Goal: Task Accomplishment & Management: Manage account settings

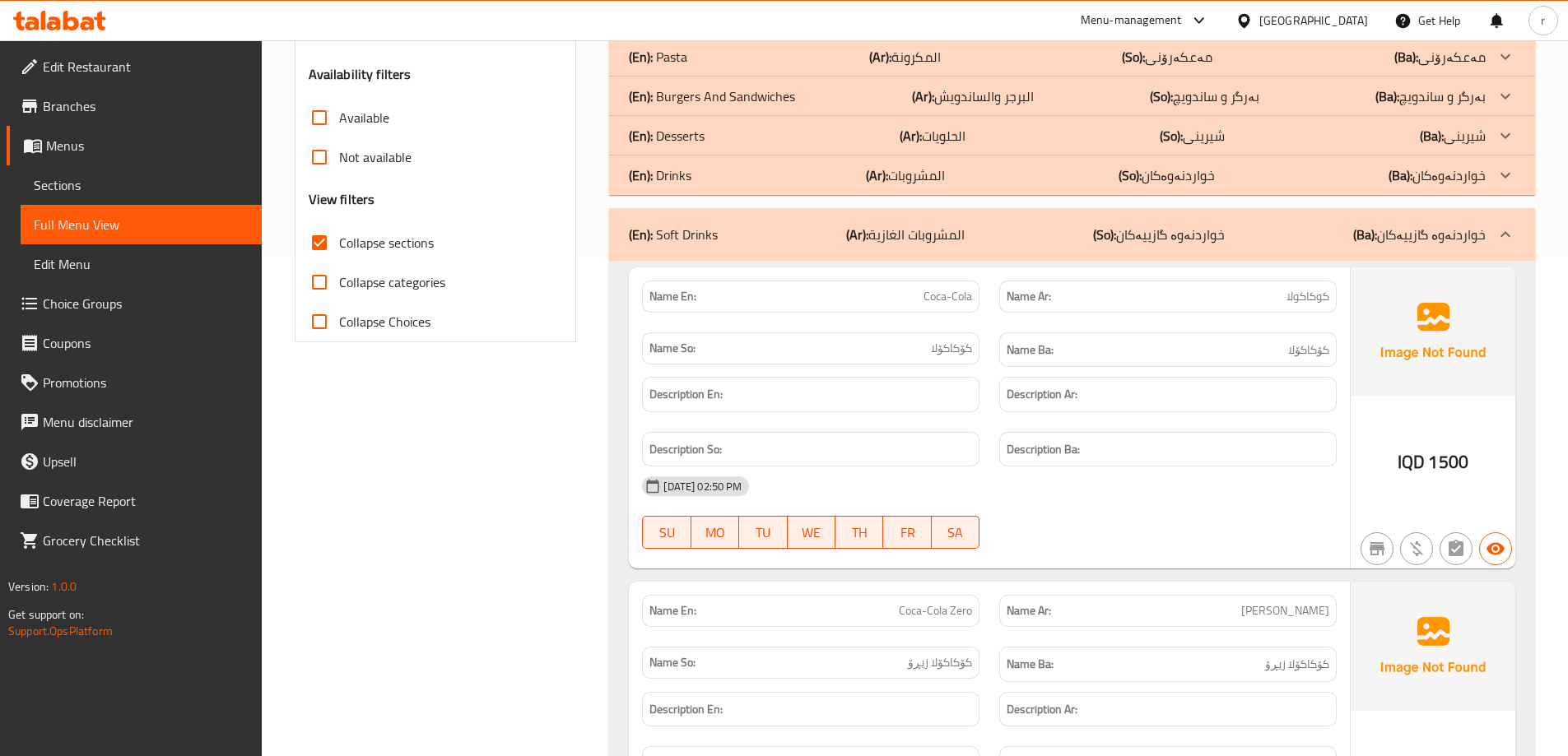
scroll to position [501, 0]
click at [100, 29] on icon at bounding box center [99, 21] width 12 height 19
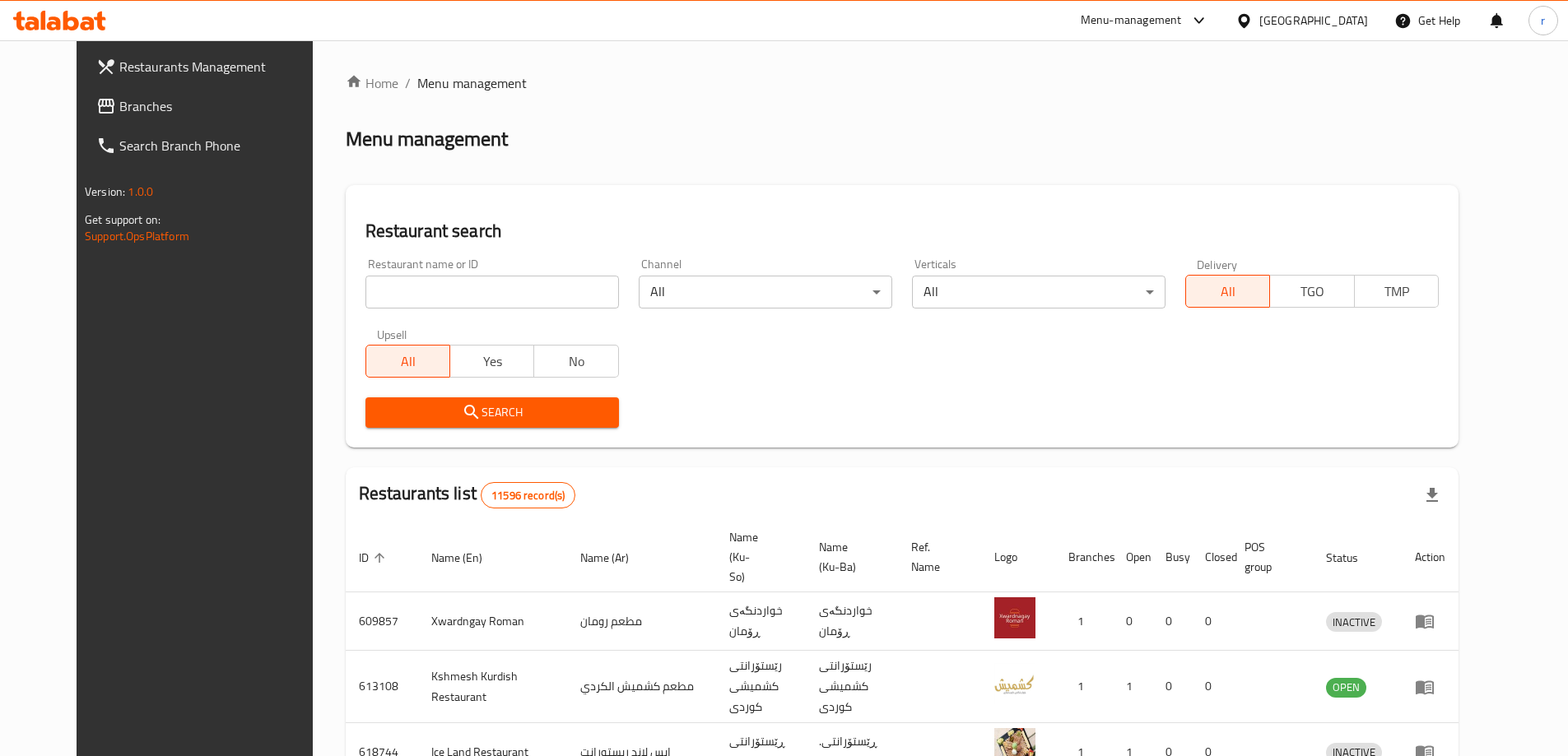
click at [385, 292] on input "search" at bounding box center [492, 292] width 254 height 33
paste input "1310449"
type input "1310449"
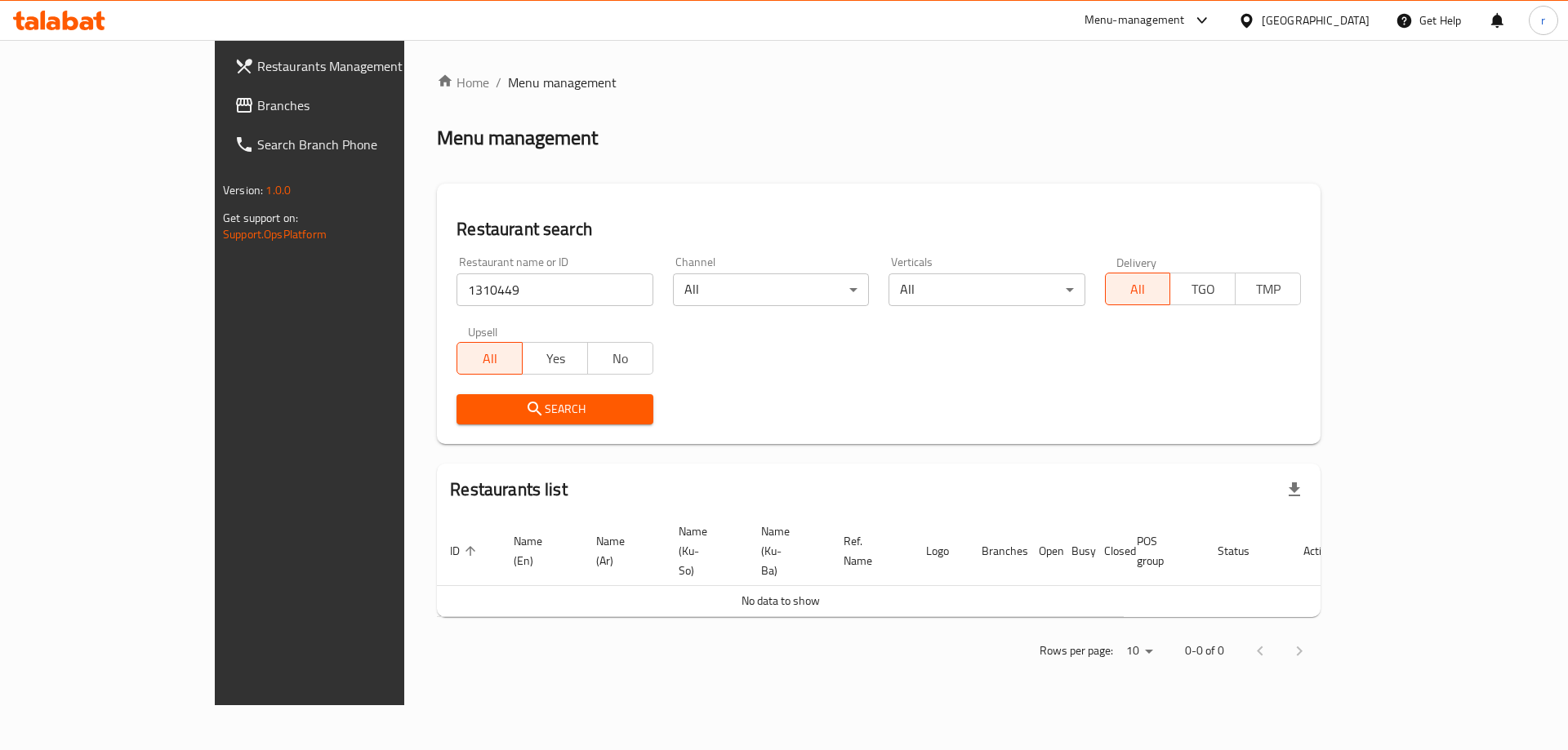
click at [67, 28] on icon at bounding box center [70, 21] width 15 height 20
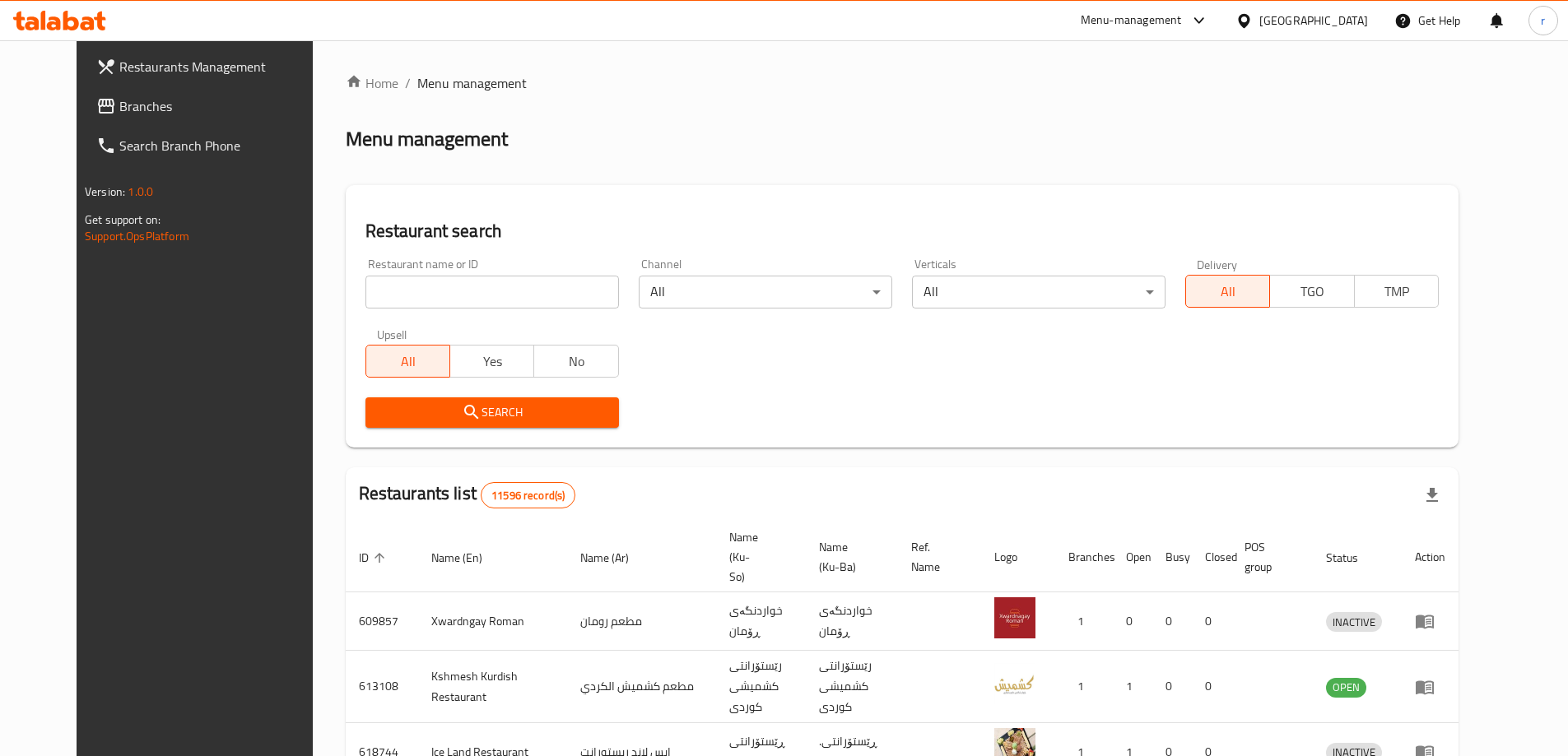
click at [83, 91] on link "Branches" at bounding box center [210, 106] width 255 height 39
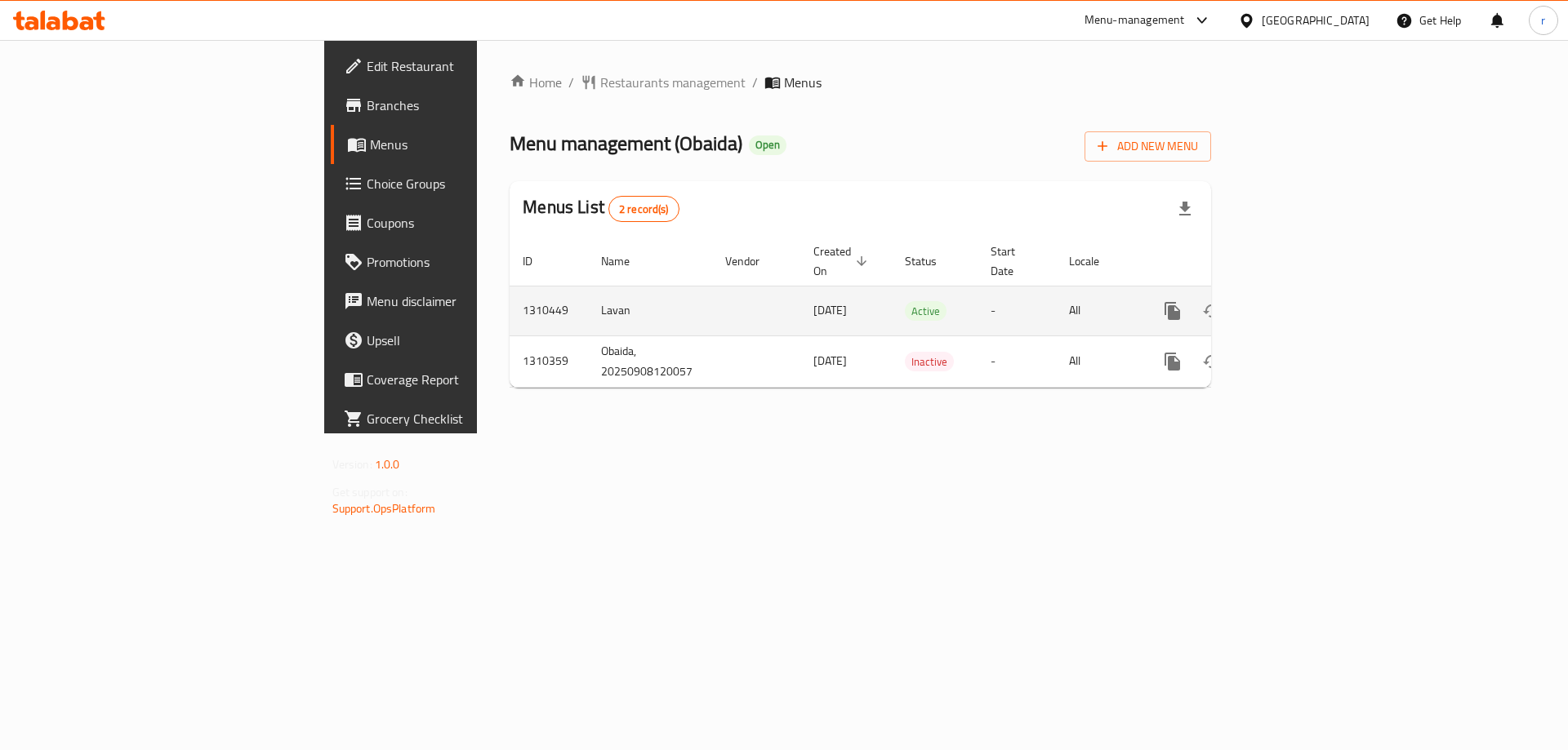
click at [1310, 292] on link "enhanced table" at bounding box center [1290, 311] width 39 height 39
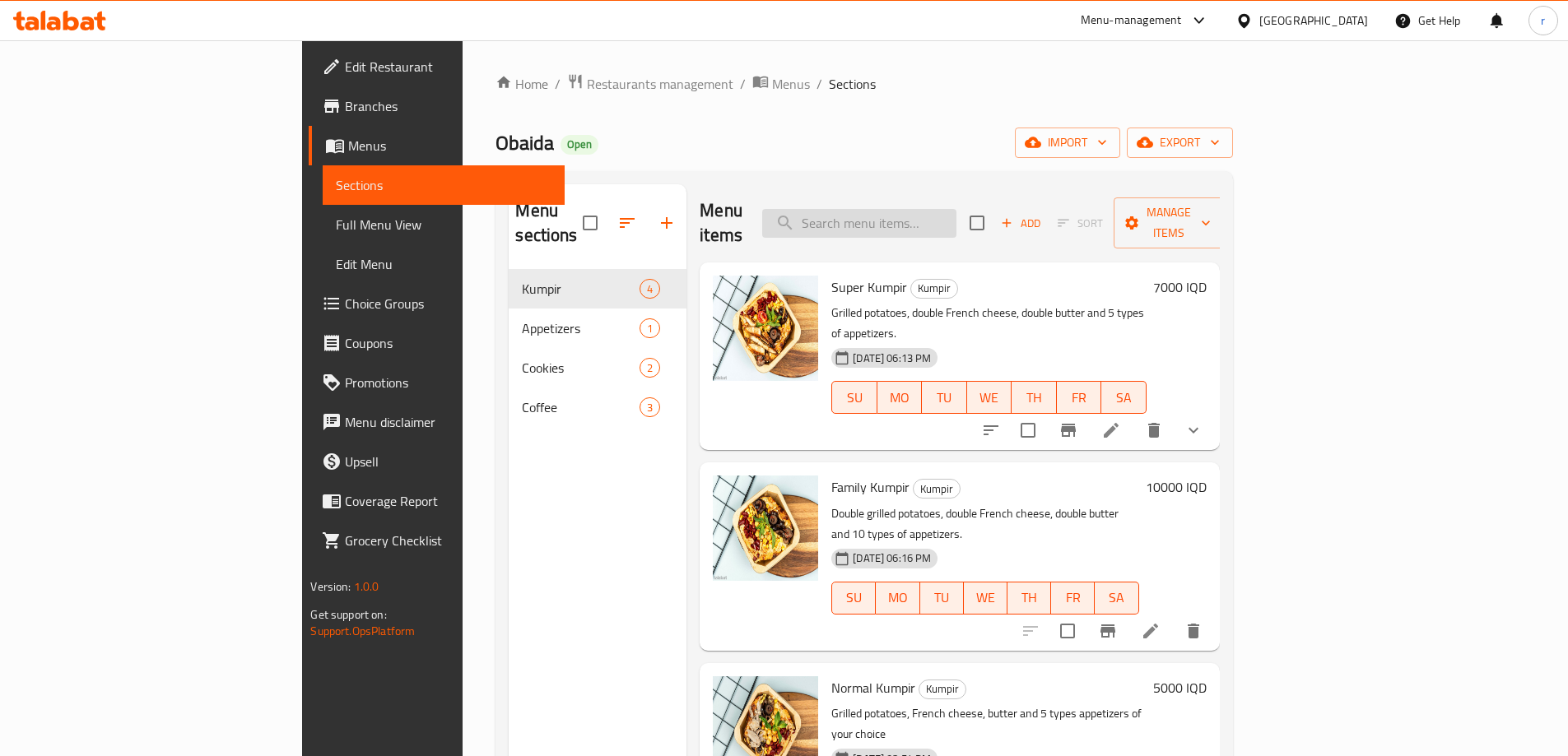
click at [951, 214] on input "search" at bounding box center [859, 223] width 194 height 28
click at [344, 299] on span "Choice Groups" at bounding box center [447, 304] width 206 height 20
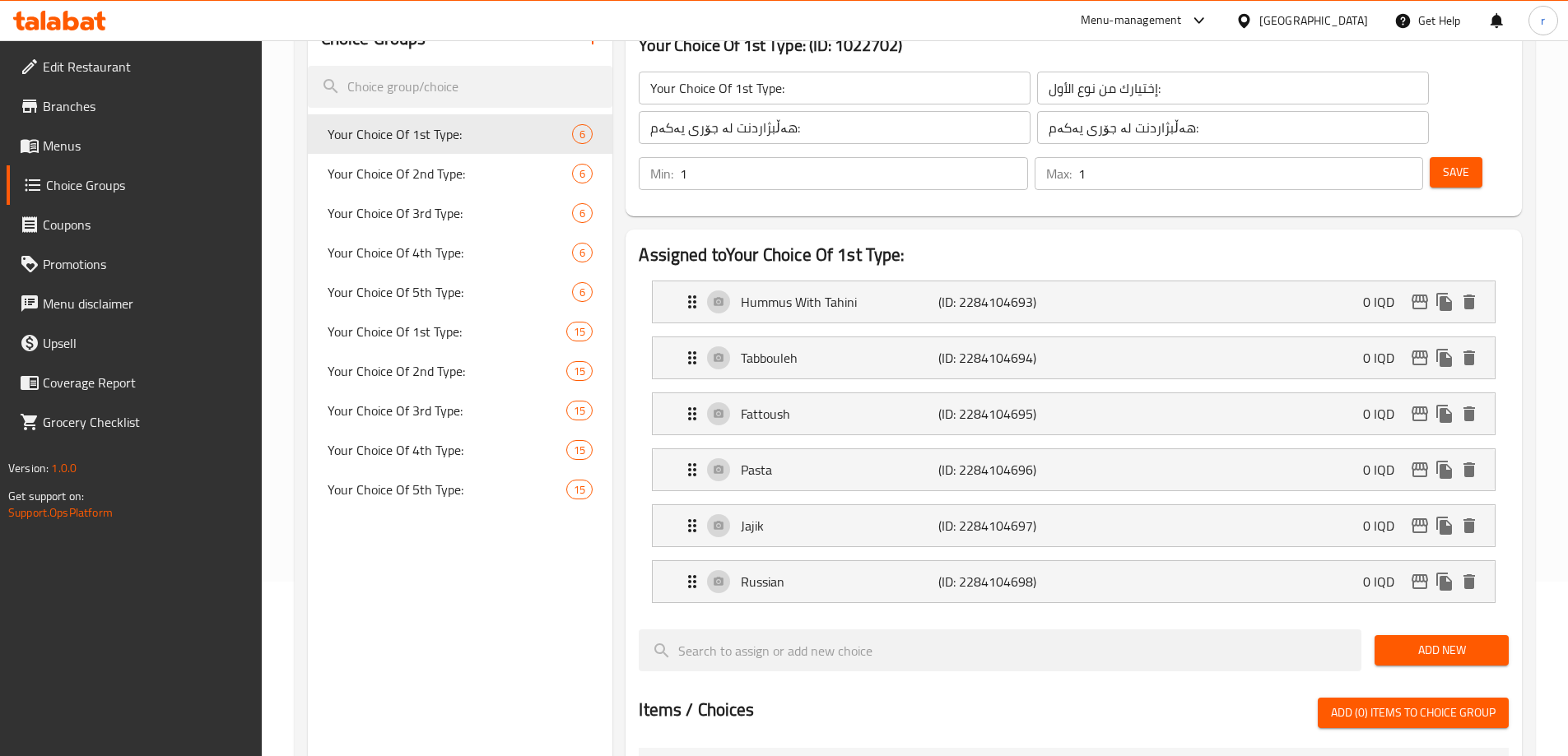
scroll to position [138, 0]
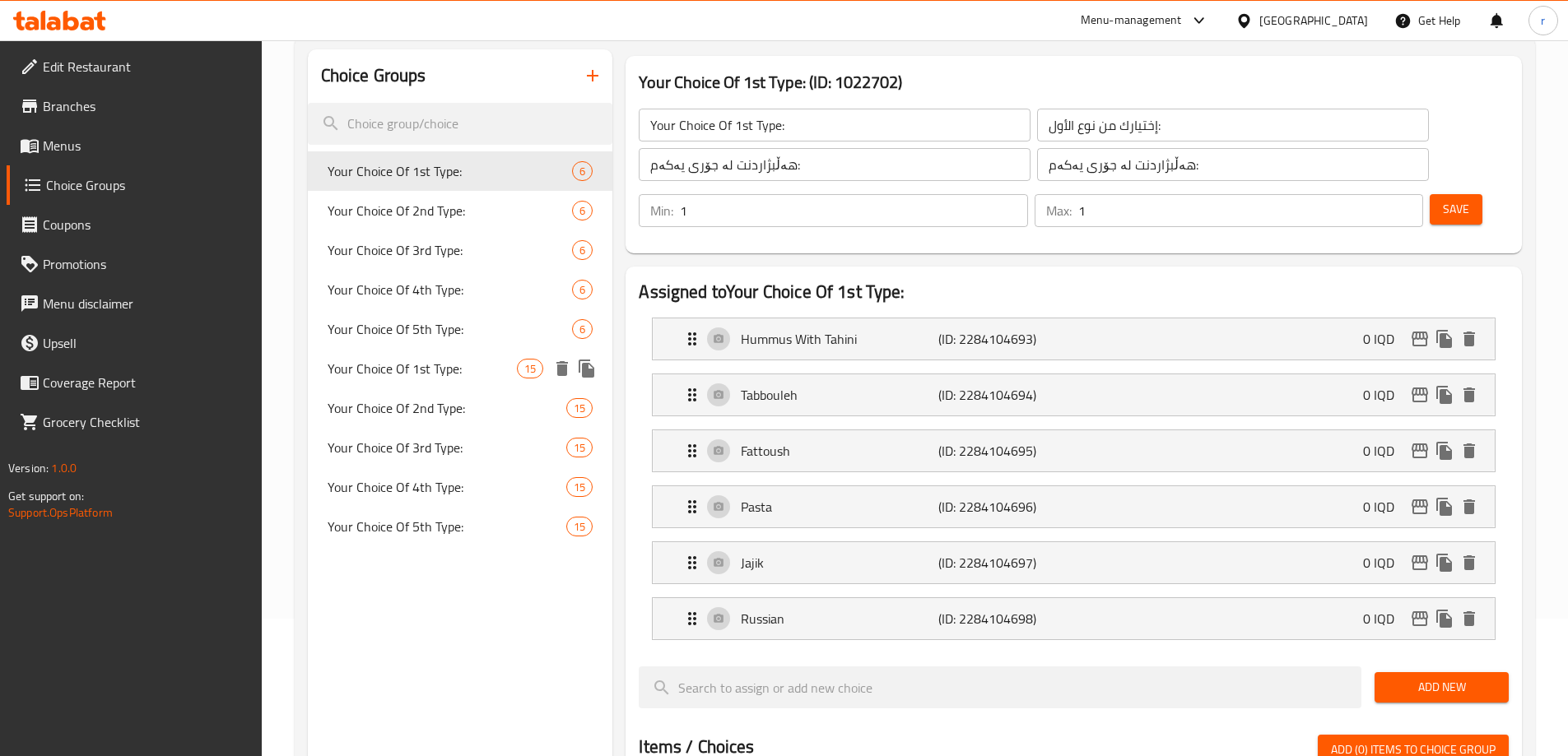
click at [415, 360] on span "Your Choice Of 1st Type:" at bounding box center [423, 369] width 190 height 20
type input "Your Choice Of 1st Type:"
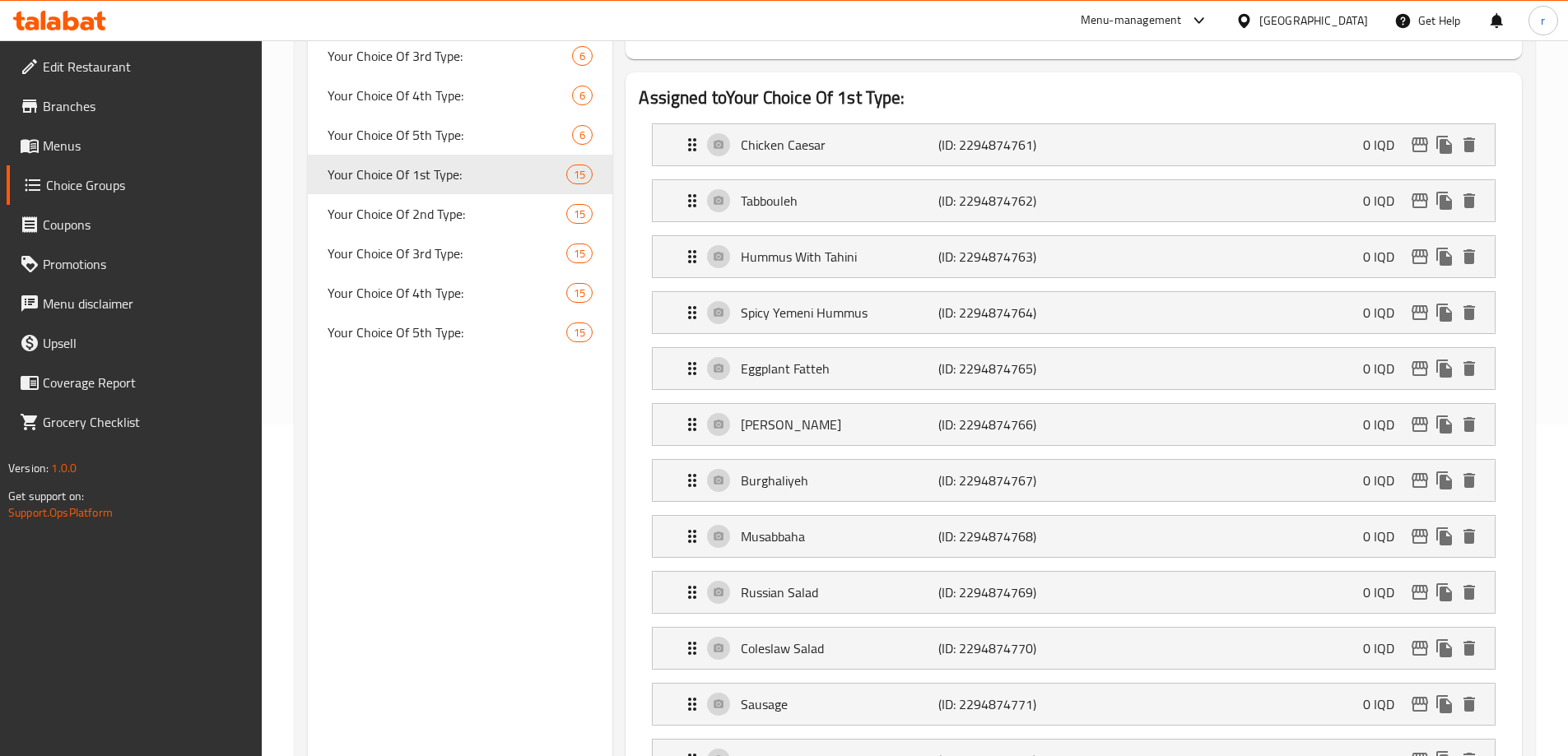
scroll to position [274, 0]
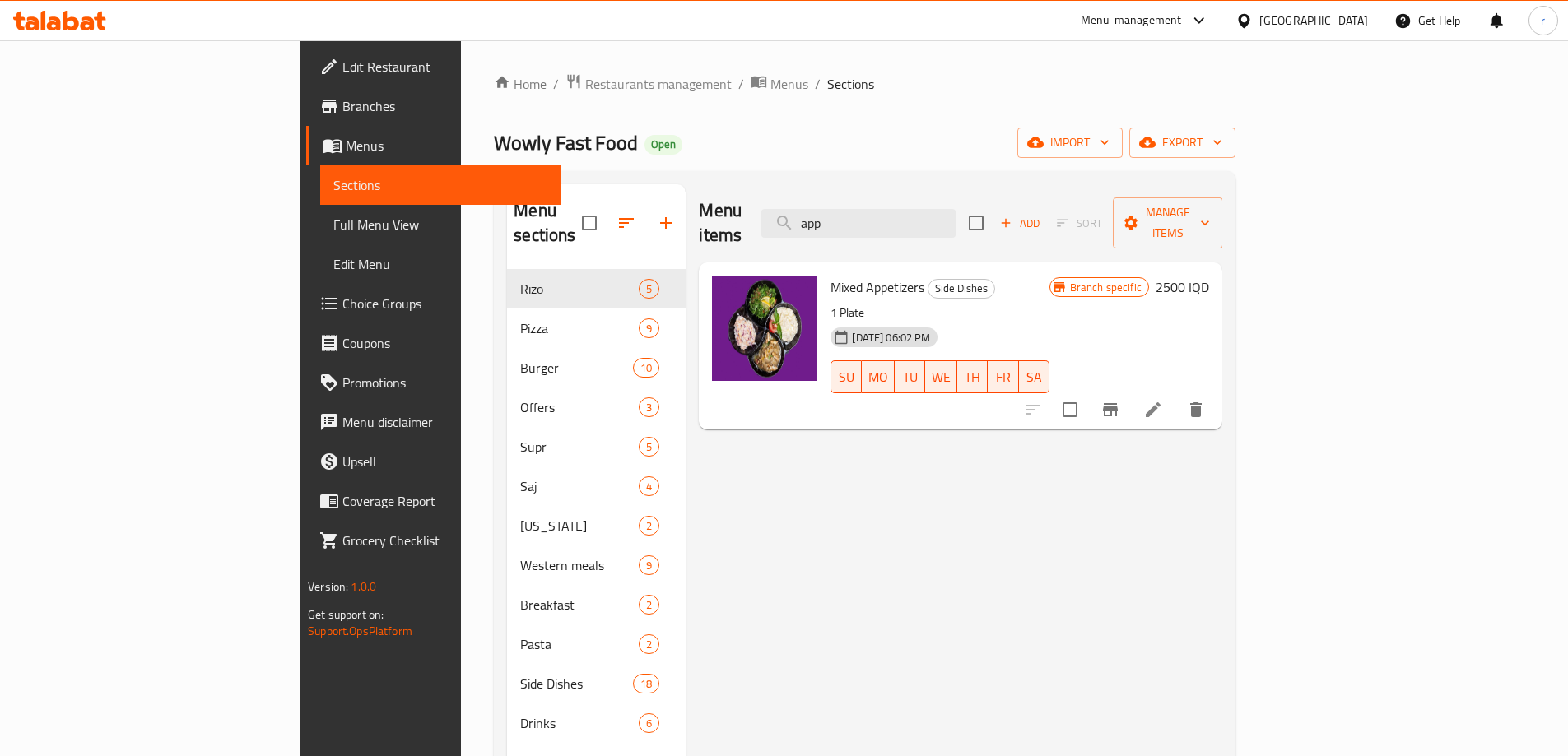
click at [72, 29] on icon at bounding box center [71, 21] width 16 height 20
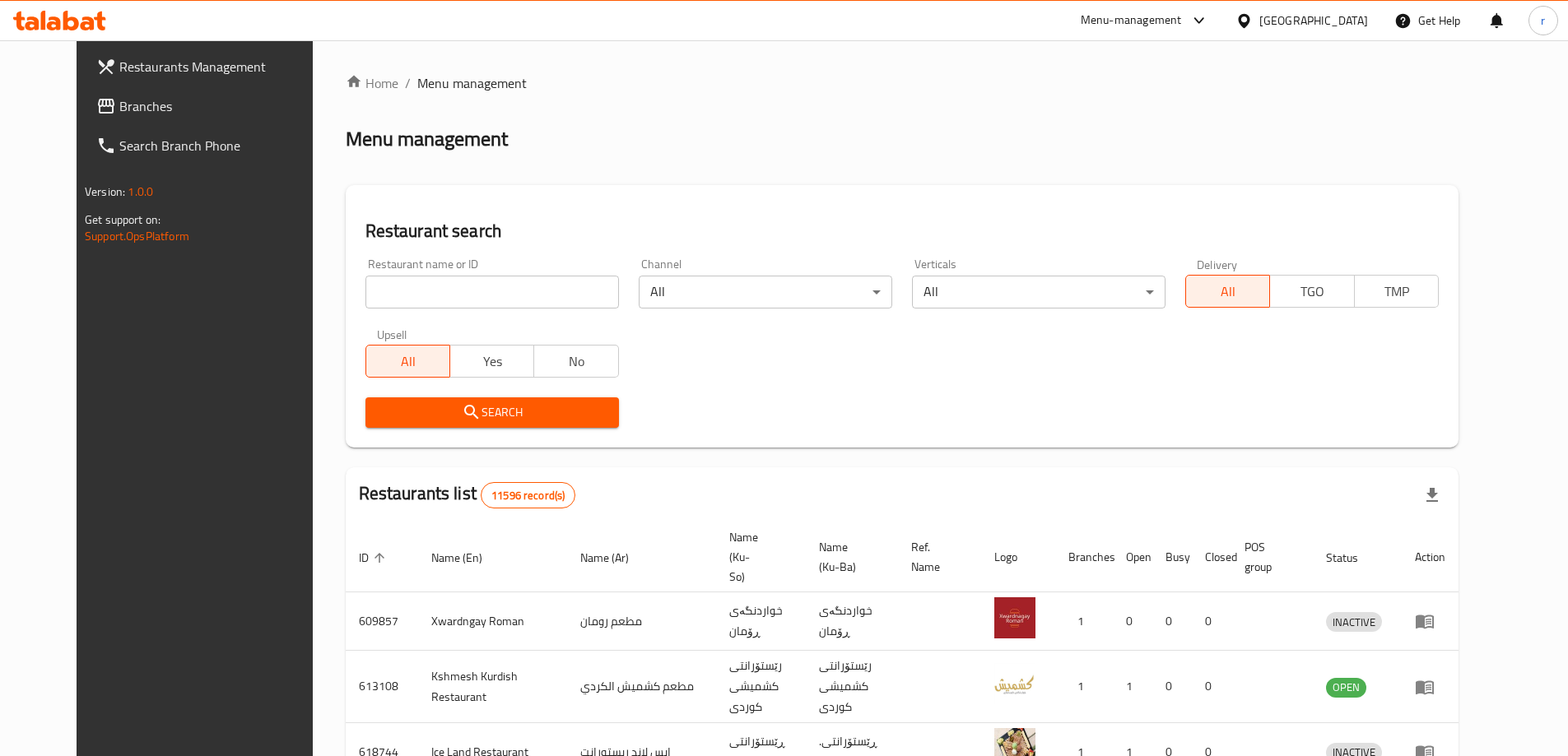
click at [376, 298] on div "Home / Menu management Menu management Restaurant search Restaurant name or ID …" at bounding box center [901, 644] width 1112 height 1141
click at [376, 298] on input "search" at bounding box center [492, 292] width 254 height 33
paste input "1310449"
type input "1310449"
click at [455, 411] on span "Search" at bounding box center [491, 412] width 227 height 20
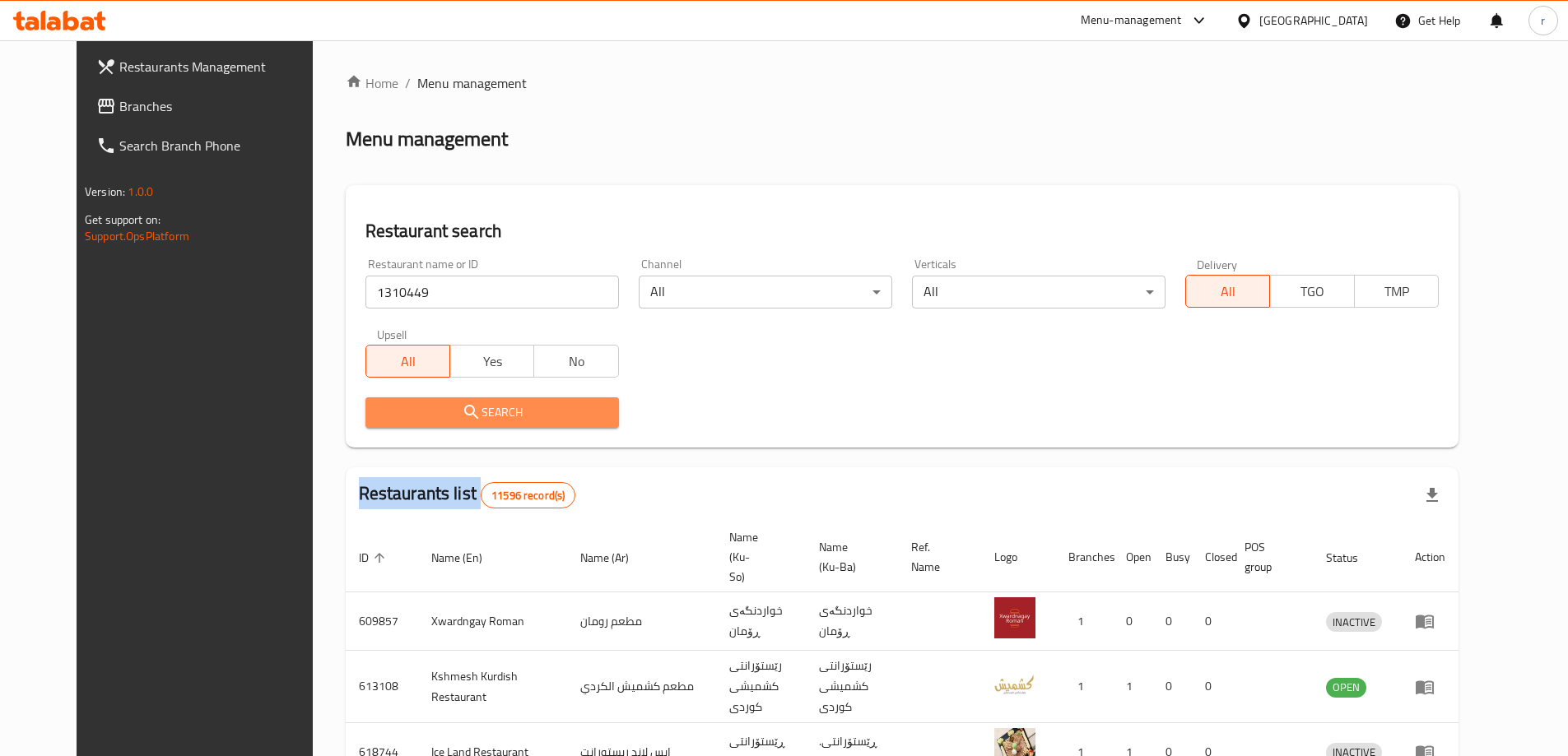
click at [455, 411] on div at bounding box center [784, 378] width 1568 height 756
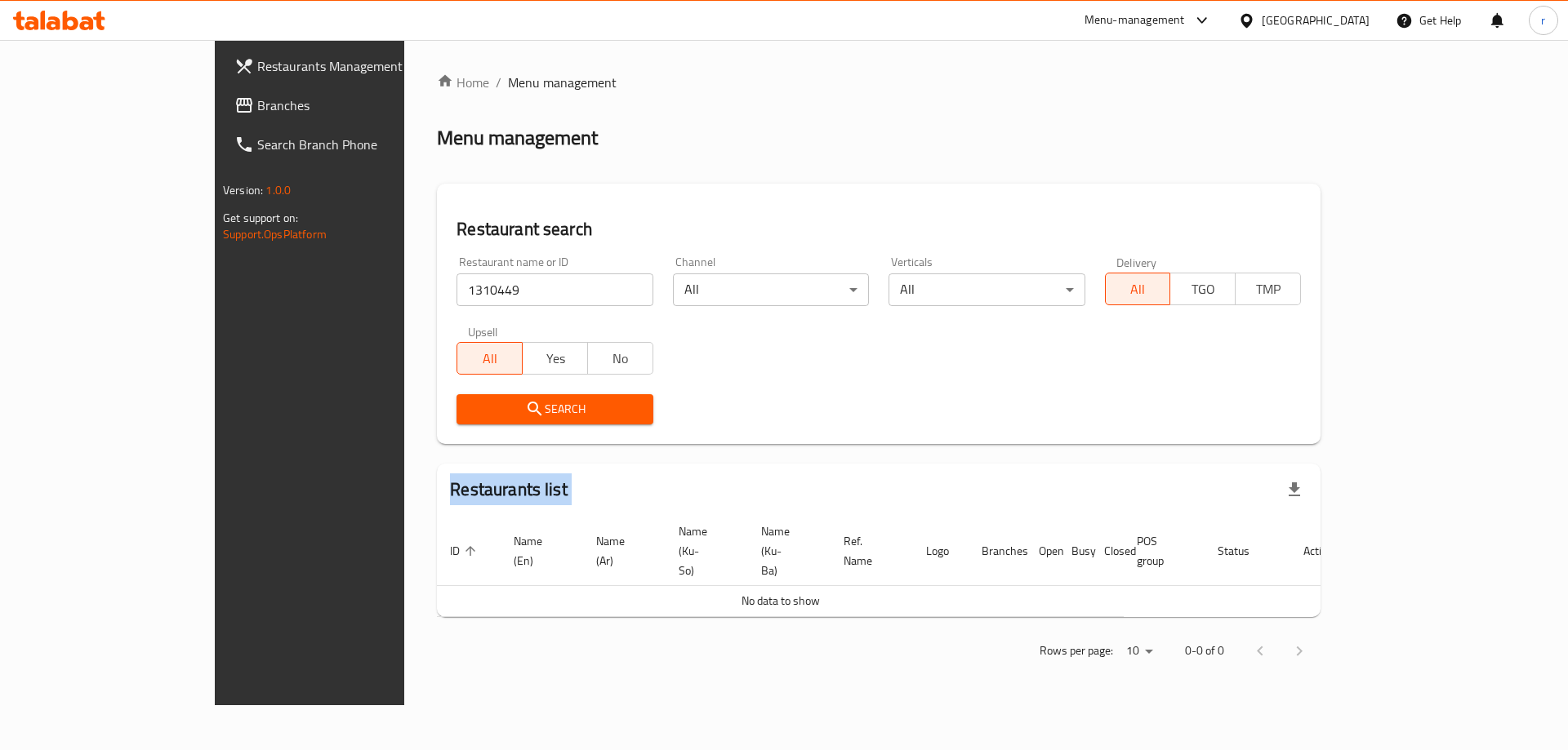
click at [222, 121] on link "Branches" at bounding box center [349, 105] width 255 height 39
